Goal: Information Seeking & Learning: Find specific page/section

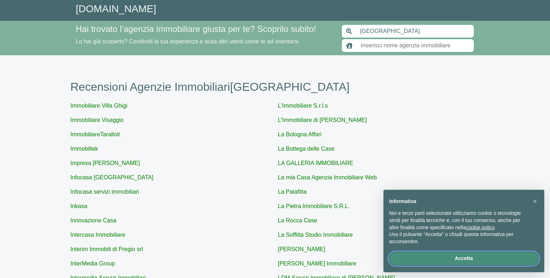
click at [473, 257] on button "Accetta" at bounding box center [463, 259] width 149 height 13
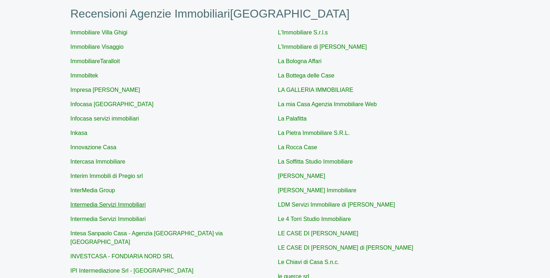
scroll to position [110, 0]
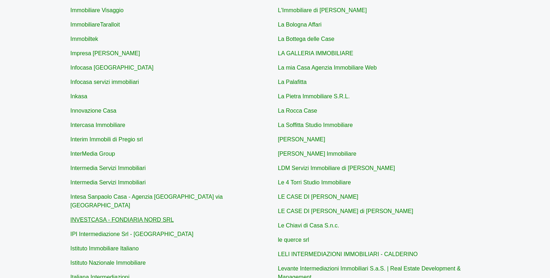
click at [117, 217] on link "INVESTCASA - FONDIARIA NORD SRL" at bounding box center [121, 220] width 103 height 6
type input "INVESTCASA - FONDIARIA NORD SRL"
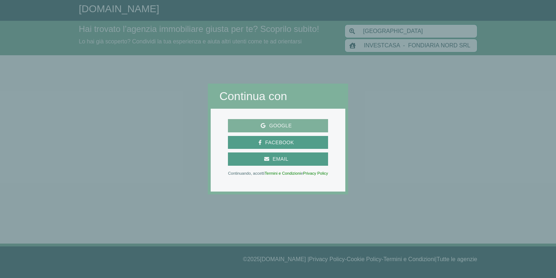
click at [276, 124] on span "Google" at bounding box center [281, 125] width 30 height 9
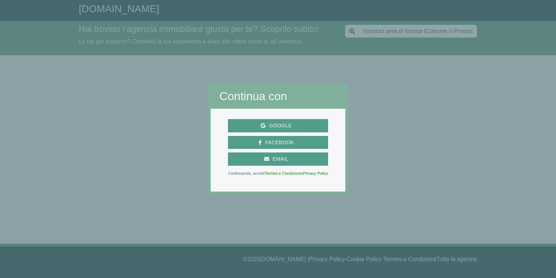
type input "[GEOGRAPHIC_DATA]"
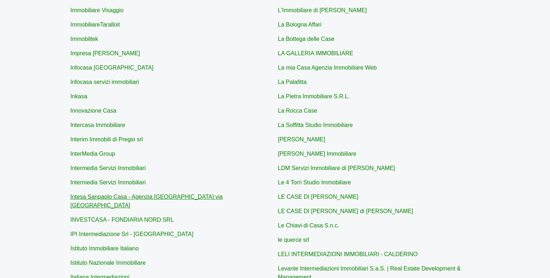
scroll to position [147, 0]
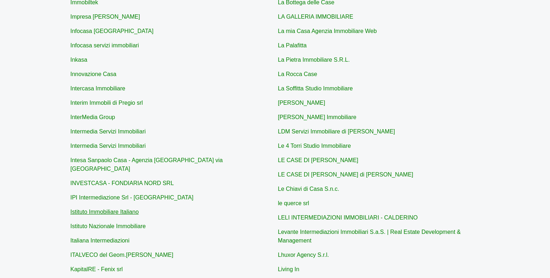
click at [112, 209] on link "Istituto Immobiliare Italiano" at bounding box center [104, 212] width 68 height 6
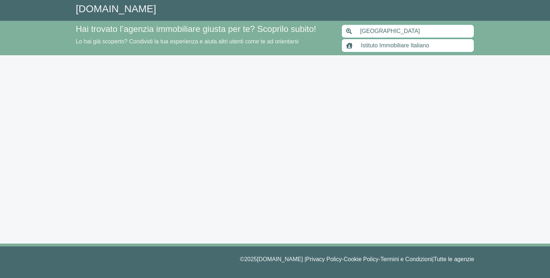
type input "Istituto Immobiliare Italiano"
